Goal: Information Seeking & Learning: Compare options

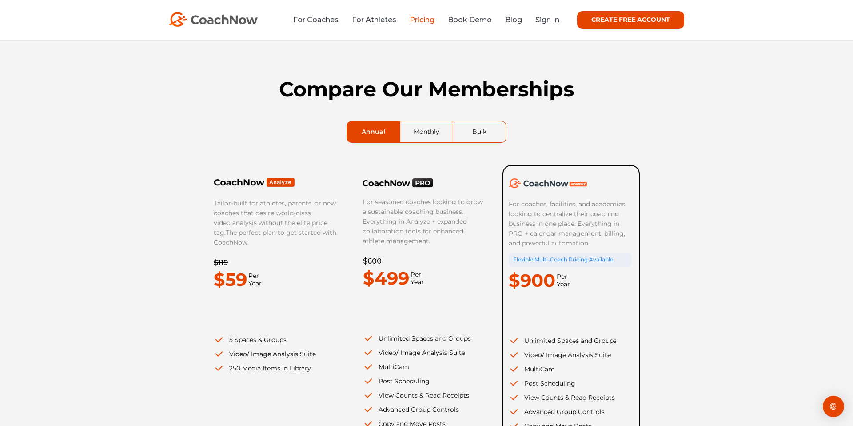
click at [121, 220] on div "Compare Our Memberships Annual Monthly Bulk Tailor-built for athletes, parents,…" at bounding box center [426, 314] width 853 height 548
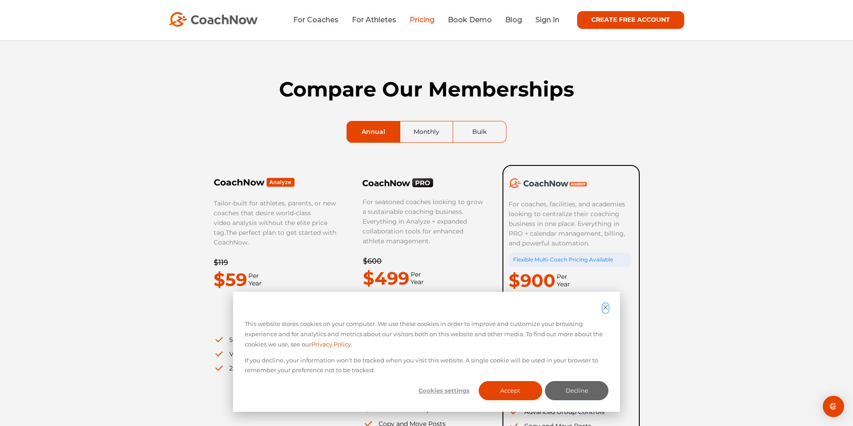
click at [607, 307] on icon "Dismiss cookie banner" at bounding box center [606, 307] width 6 height 6
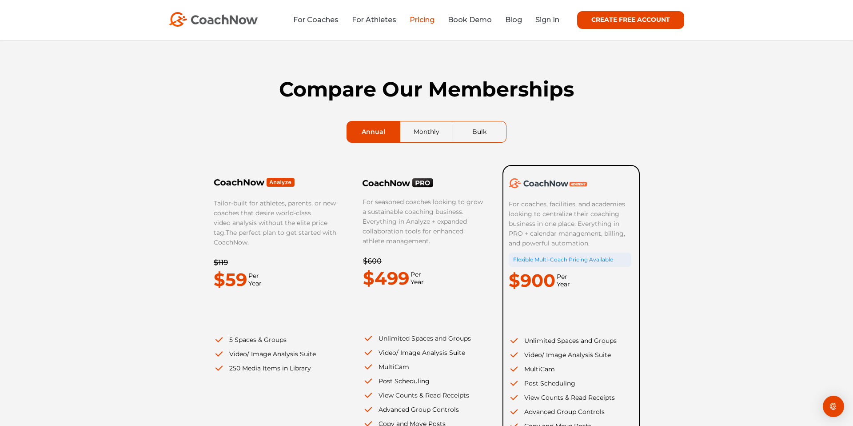
click at [680, 275] on div "Compare Our Memberships Annual Monthly Bulk Tailor-built for athletes, parents,…" at bounding box center [426, 314] width 853 height 548
click at [148, 247] on div "Compare Our Memberships Annual Monthly Bulk Tailor-built for athletes, parents,…" at bounding box center [426, 314] width 853 height 548
click at [115, 167] on div "Compare Our Memberships Annual Monthly Bulk Tailor-built for athletes, parents,…" at bounding box center [426, 314] width 853 height 548
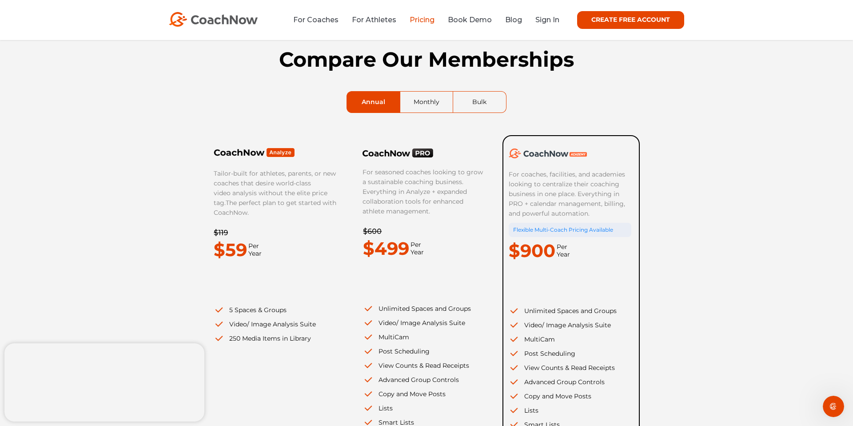
scroll to position [40, 0]
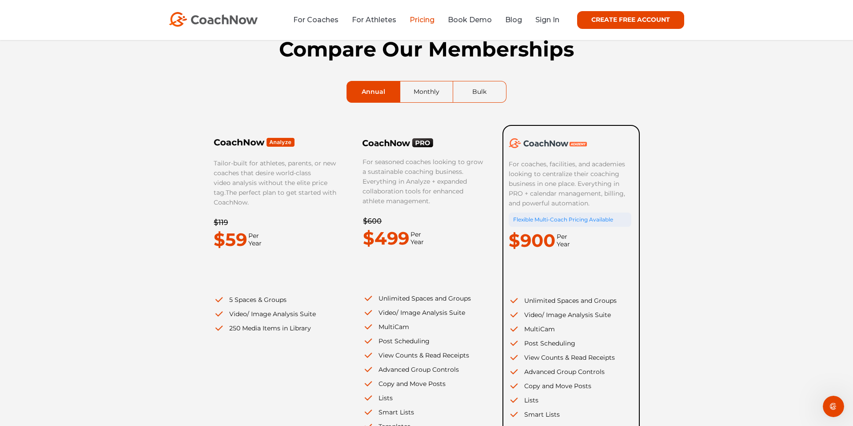
click at [143, 269] on div "Compare Our Memberships Annual Monthly Bulk Tailor-built for athletes, parents,…" at bounding box center [426, 274] width 853 height 548
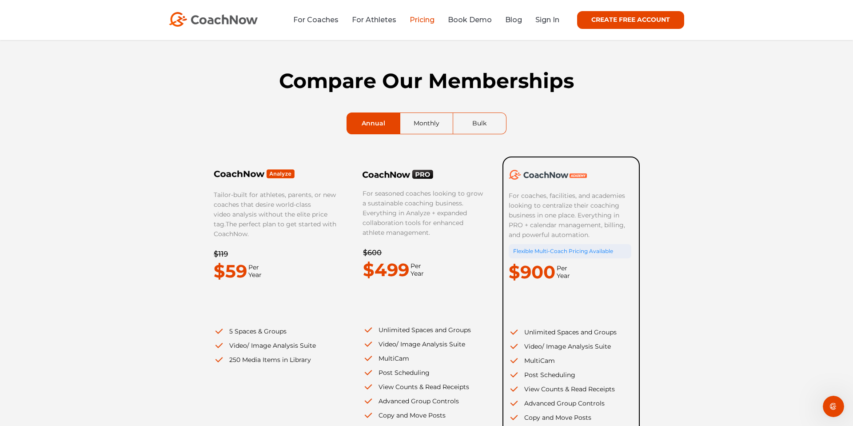
scroll to position [0, 0]
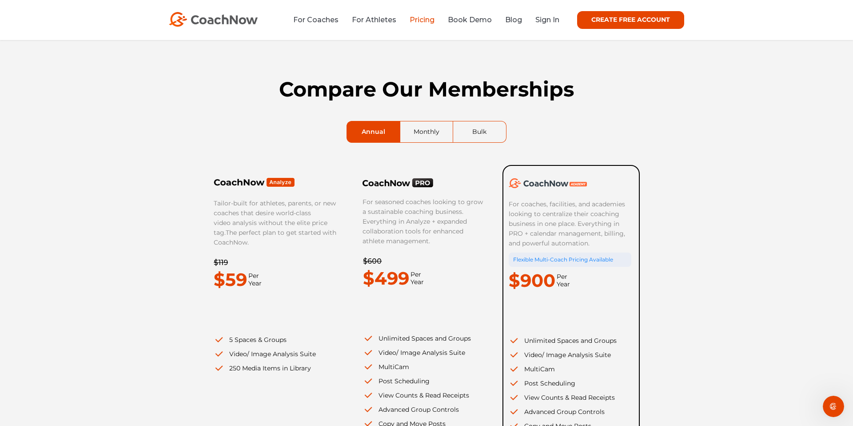
click at [143, 269] on div "Compare Our Memberships Annual Monthly Bulk Tailor-built for athletes, parents,…" at bounding box center [426, 314] width 853 height 548
click at [774, 143] on div "Compare Our Memberships Annual Monthly Bulk Tailor-built for athletes, parents,…" at bounding box center [426, 314] width 853 height 548
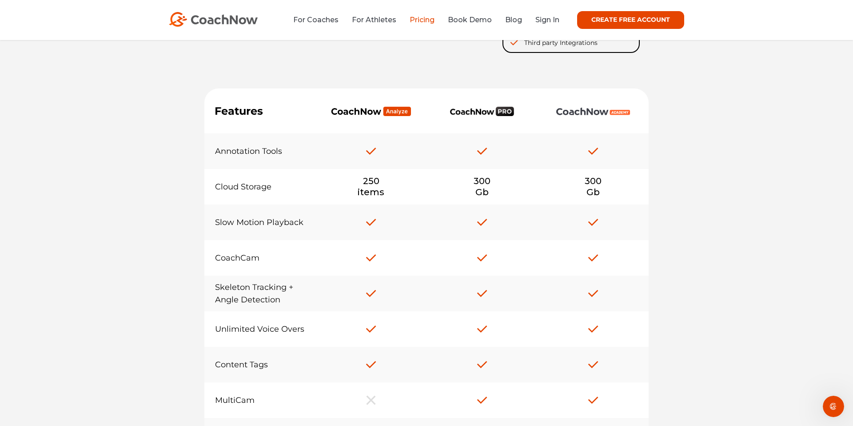
scroll to position [535, 0]
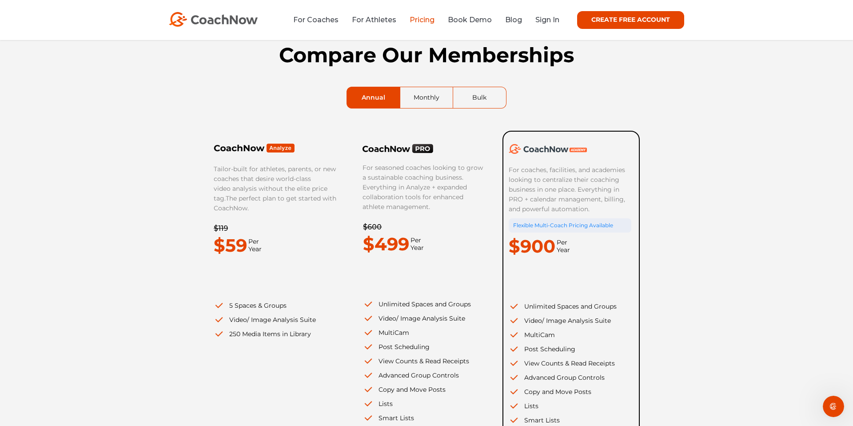
scroll to position [0, 0]
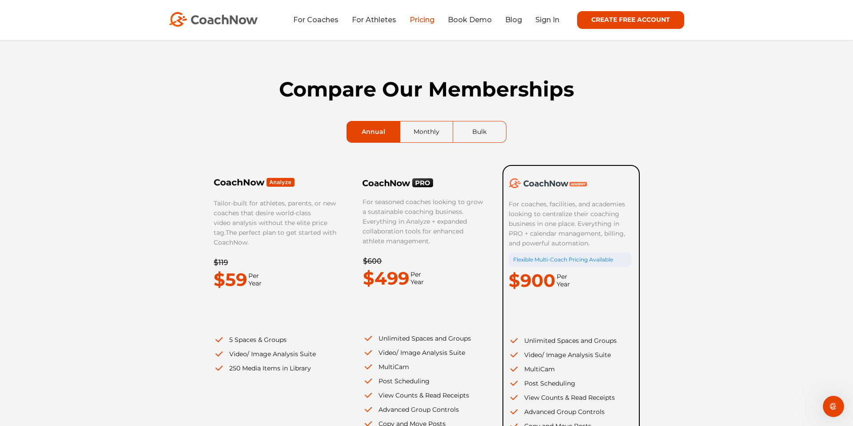
click at [79, 223] on div "Compare Our Memberships Annual Monthly Bulk Tailor-built for athletes, parents,…" at bounding box center [426, 314] width 853 height 548
click at [311, 21] on link "For Coaches" at bounding box center [315, 20] width 45 height 8
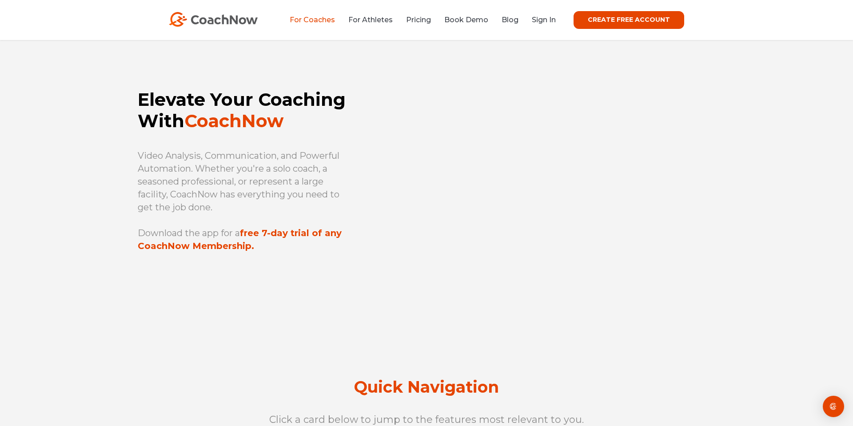
click at [45, 199] on div "Elevate Your Coaching With CoachNow Video Analysis, Communication, and Powerful…" at bounding box center [426, 189] width 853 height 299
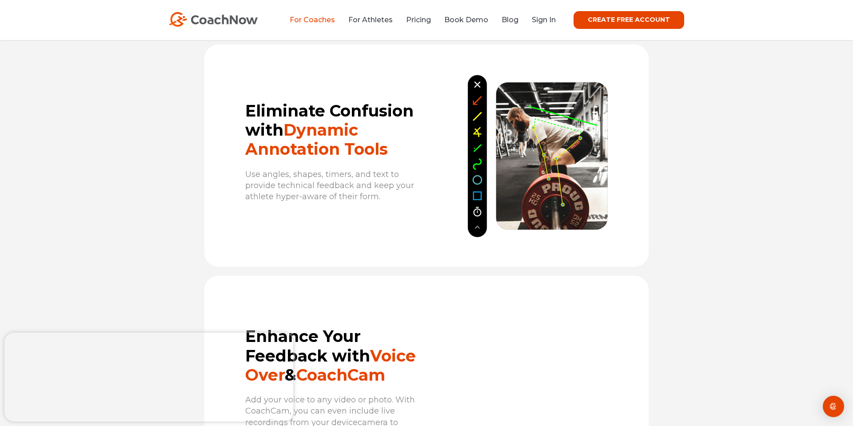
scroll to position [1071, 0]
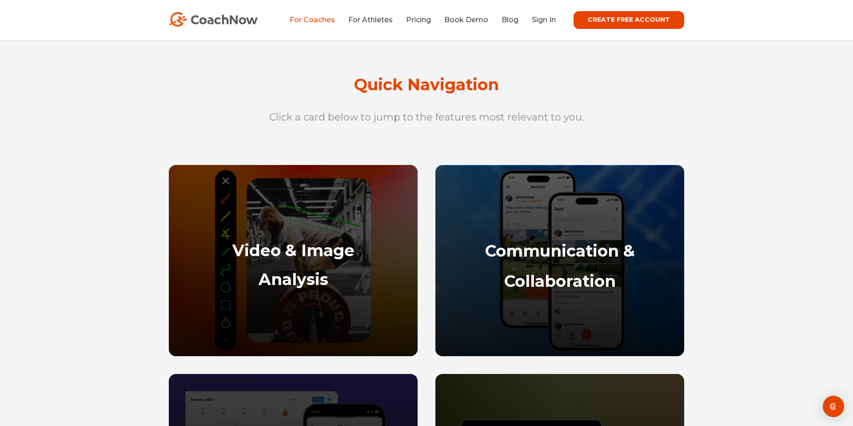
scroll to position [0, 0]
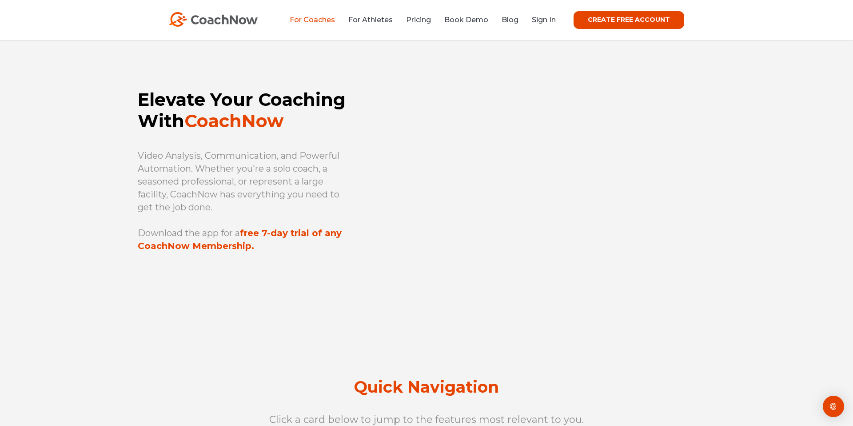
click at [66, 259] on div "Elevate Your Coaching With CoachNow Video Analysis, Communication, and Powerful…" at bounding box center [426, 189] width 853 height 299
click at [76, 196] on div "Elevate Your Coaching With CoachNow Video Analysis, Communication, and Powerful…" at bounding box center [426, 189] width 853 height 299
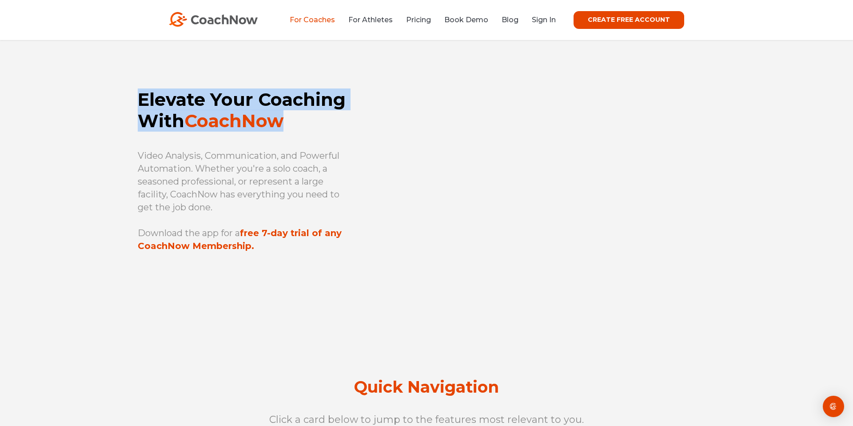
drag, startPoint x: 140, startPoint y: 95, endPoint x: 295, endPoint y: 122, distance: 157.4
click at [295, 122] on h1 "Elevate Your Coaching With CoachNow" at bounding box center [247, 110] width 219 height 43
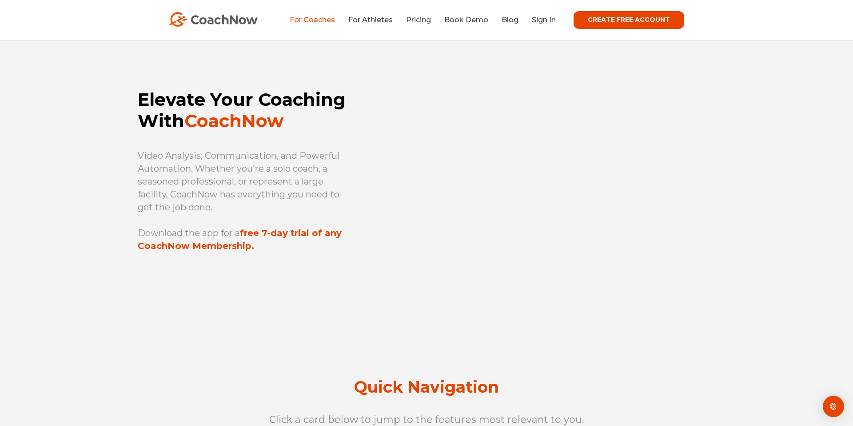
click at [111, 149] on div "Elevate Your Coaching With CoachNow Video Analysis, Communication, and Powerful…" at bounding box center [426, 189] width 853 height 299
click at [423, 17] on link "Pricing" at bounding box center [418, 20] width 25 height 8
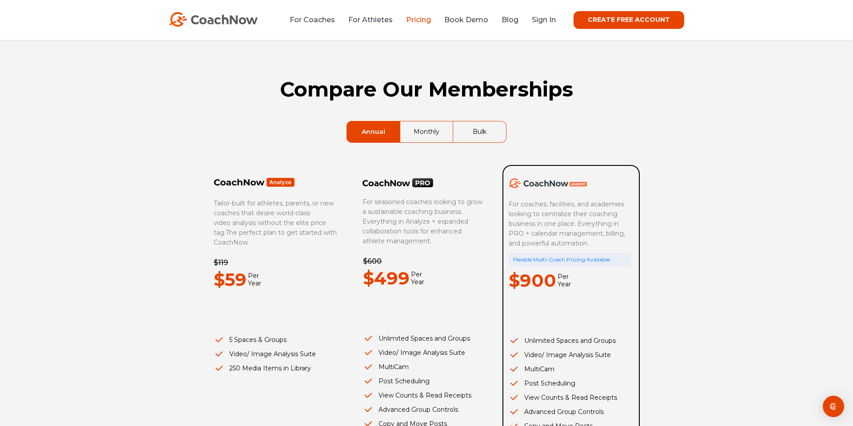
click at [51, 263] on div "Compare Our Memberships Annual Monthly Bulk Tailor-built for athletes, parents,…" at bounding box center [426, 314] width 853 height 548
click at [374, 22] on link "For Athletes" at bounding box center [370, 20] width 44 height 8
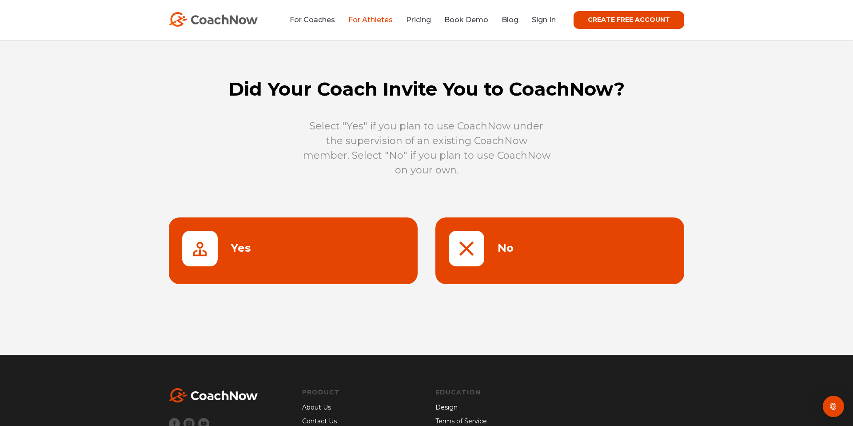
click at [105, 161] on div "Did Your Coach Invite You to CoachNow? Select "Yes" if you plan to use CoachNow…" at bounding box center [426, 197] width 853 height 314
click at [211, 20] on img at bounding box center [213, 19] width 89 height 15
